Goal: Task Accomplishment & Management: Complete application form

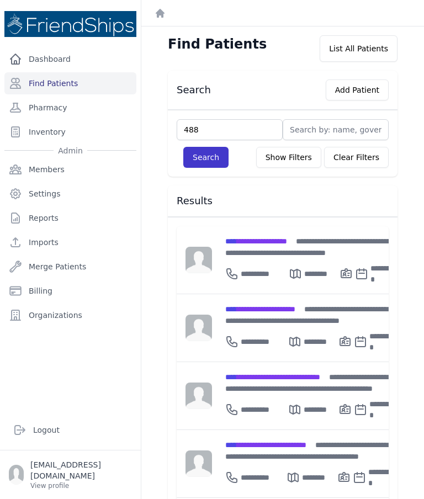
type input "488"
click at [201, 164] on button "Search" at bounding box center [205, 157] width 45 height 21
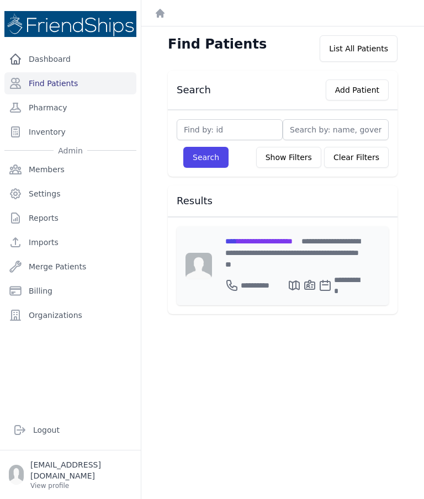
click at [271, 242] on span "**********" at bounding box center [258, 241] width 67 height 8
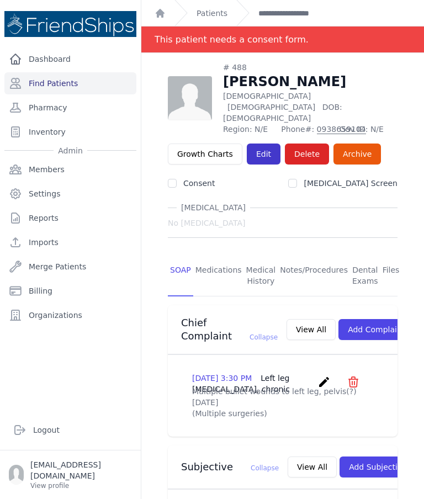
click at [258, 144] on link "Edit" at bounding box center [264, 154] width 34 height 21
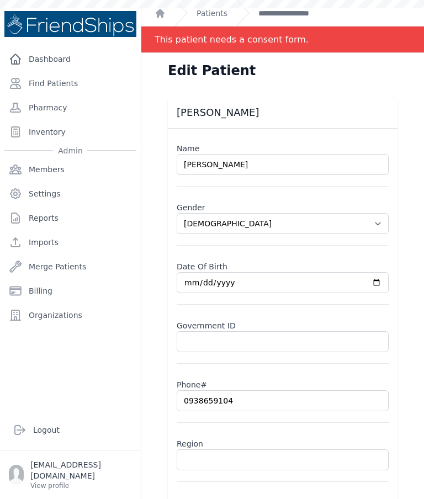
select select "male"
click at [225, 455] on input "text" at bounding box center [283, 460] width 212 height 21
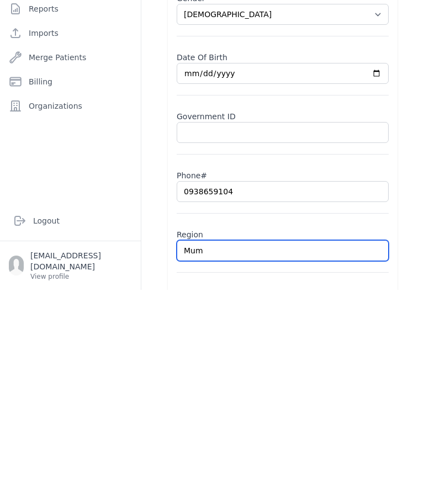
type input "Mumt"
select select "male"
type input "Mumta"
select select "male"
type input "Mumtan"
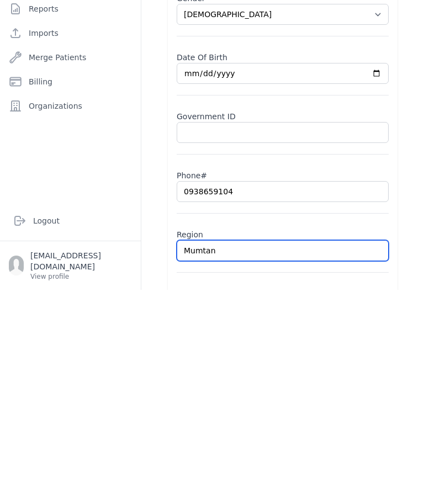
select select "male"
type input "Mumtana"
select select "male"
type input "Mumtana"
select select "male"
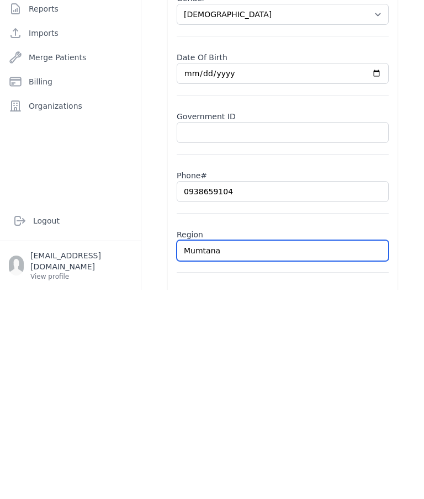
type input "Mumtana"
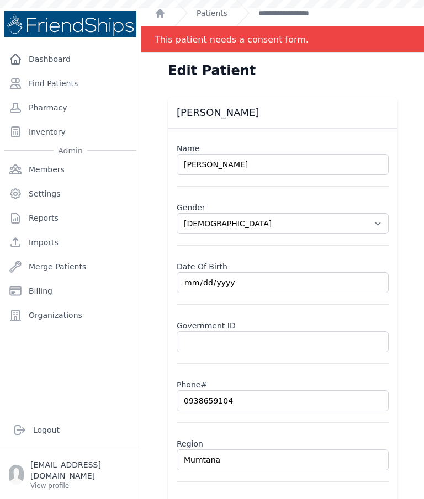
select select "male"
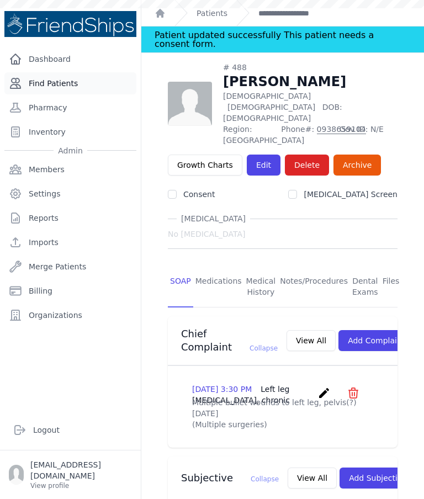
click at [55, 72] on link "Find Patients" at bounding box center [70, 83] width 132 height 22
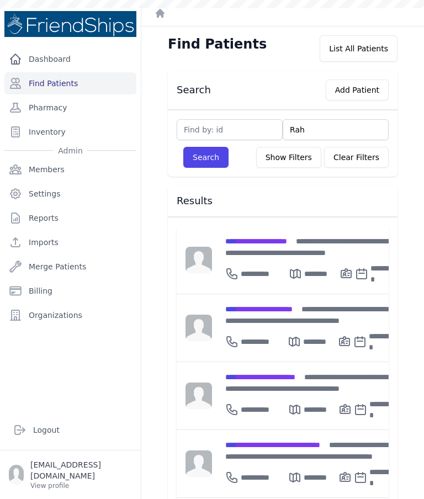
type input "Raha"
type input "Rahaf"
click at [208, 154] on button "Search" at bounding box center [205, 157] width 45 height 21
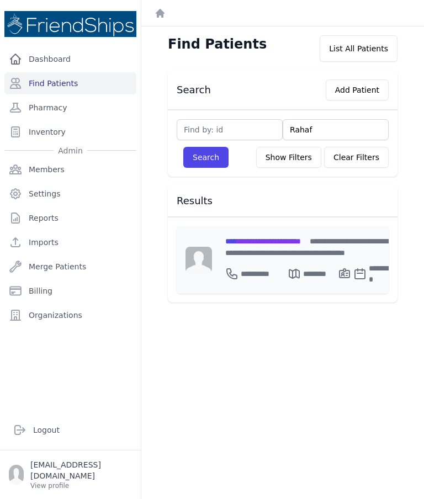
click at [301, 245] on span "**********" at bounding box center [263, 241] width 76 height 8
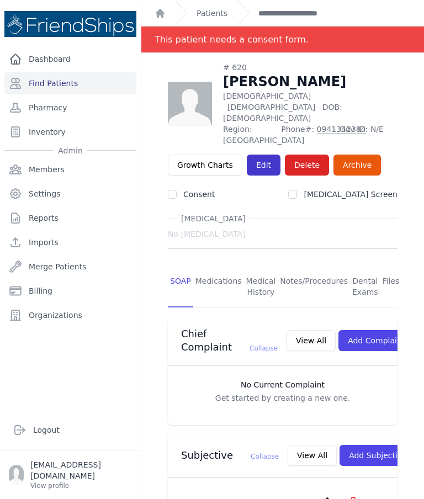
click at [257, 155] on link "Edit" at bounding box center [264, 165] width 34 height 21
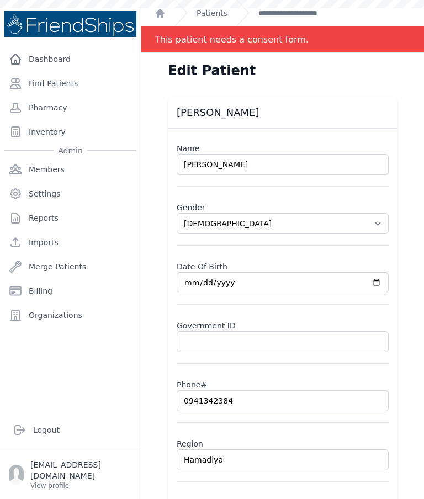
select select "[DEMOGRAPHIC_DATA]"
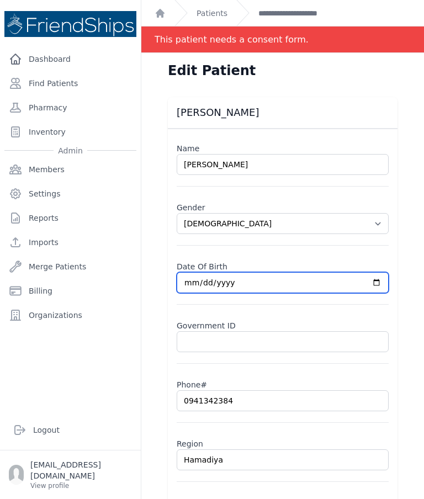
click at [341, 283] on input "1993-01-01" at bounding box center [283, 282] width 212 height 21
type input "1999-01-01"
select select "female"
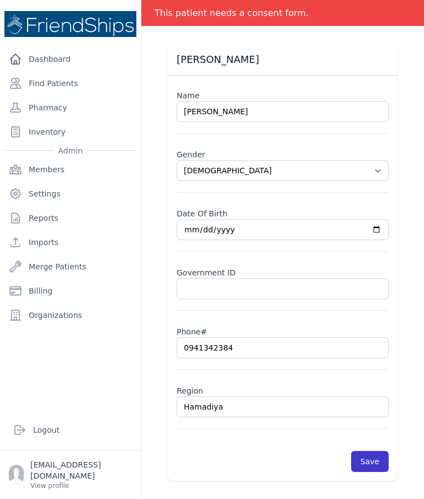
click at [378, 461] on button "Save" at bounding box center [370, 461] width 38 height 21
